Goal: Transaction & Acquisition: Purchase product/service

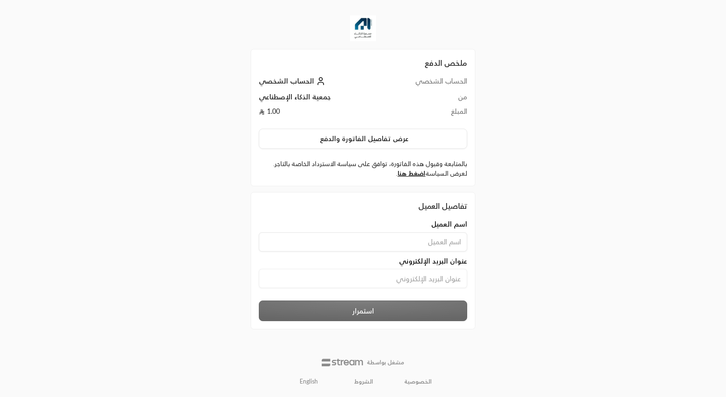
click at [366, 238] on input at bounding box center [363, 241] width 208 height 19
type input "[PERSON_NAME]"
click at [428, 285] on input at bounding box center [363, 278] width 208 height 19
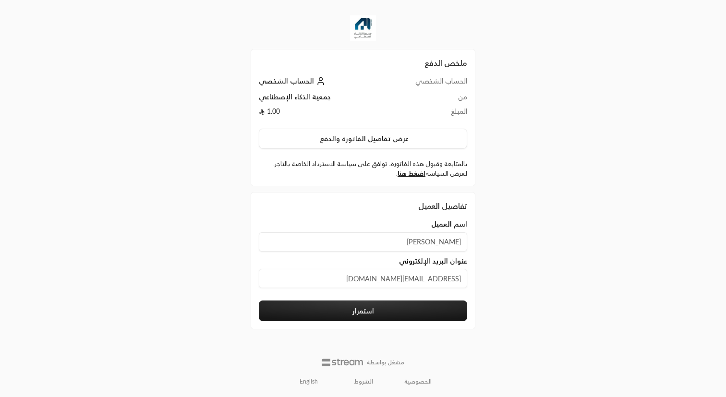
type input "[EMAIL_ADDRESS][DOMAIN_NAME]"
click at [423, 310] on button "استمرار" at bounding box center [363, 311] width 208 height 21
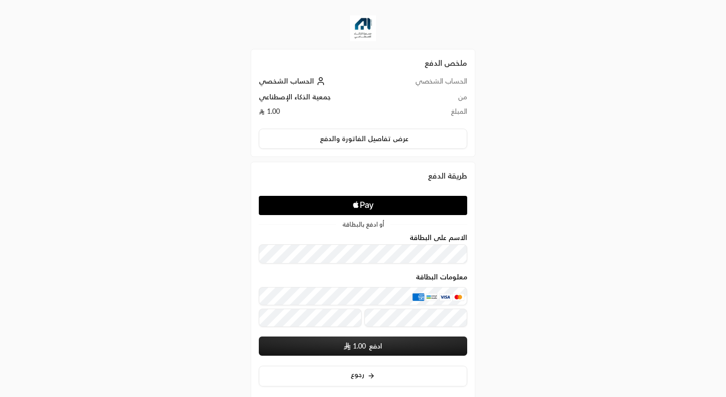
click at [387, 204] on icon "Apple Logo" at bounding box center [363, 205] width 98 height 17
